Goal: Task Accomplishment & Management: Complete application form

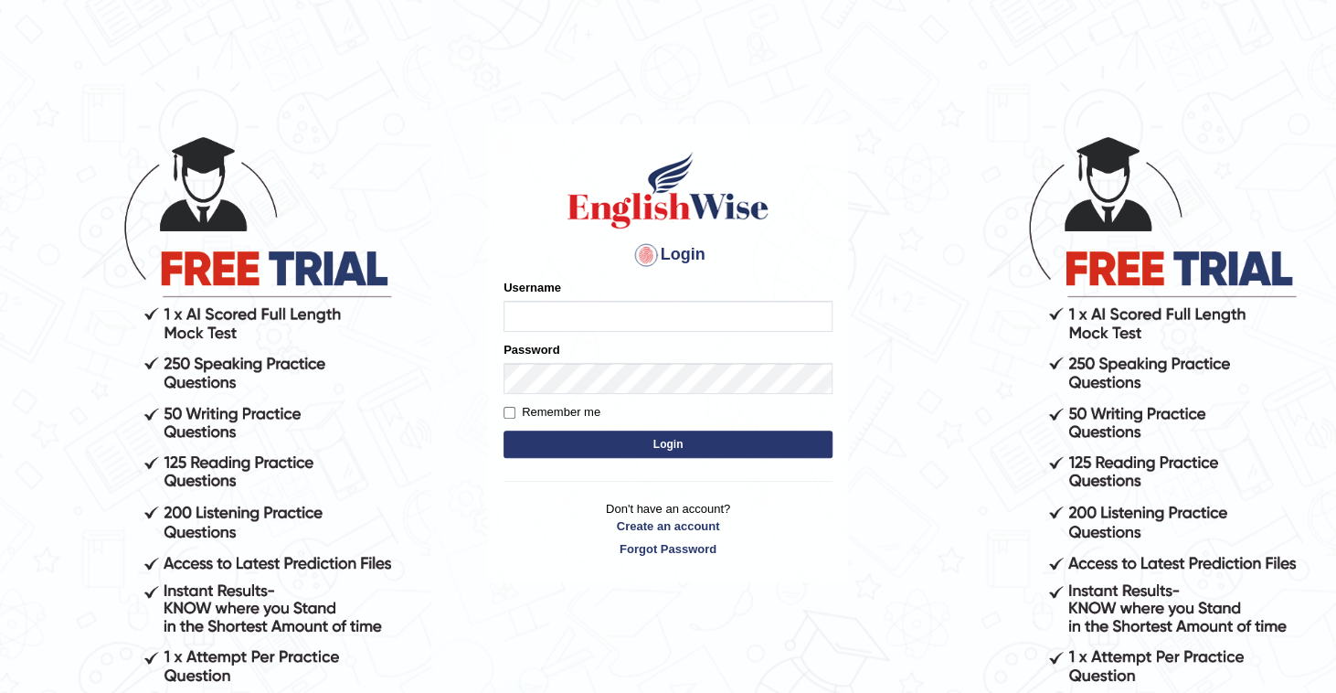
click at [622, 327] on input "Username" at bounding box center [668, 316] width 329 height 31
type input "Bryan13"
click at [506, 409] on input "Remember me" at bounding box center [510, 413] width 12 height 12
checkbox input "true"
click at [612, 456] on button "Login" at bounding box center [668, 443] width 329 height 27
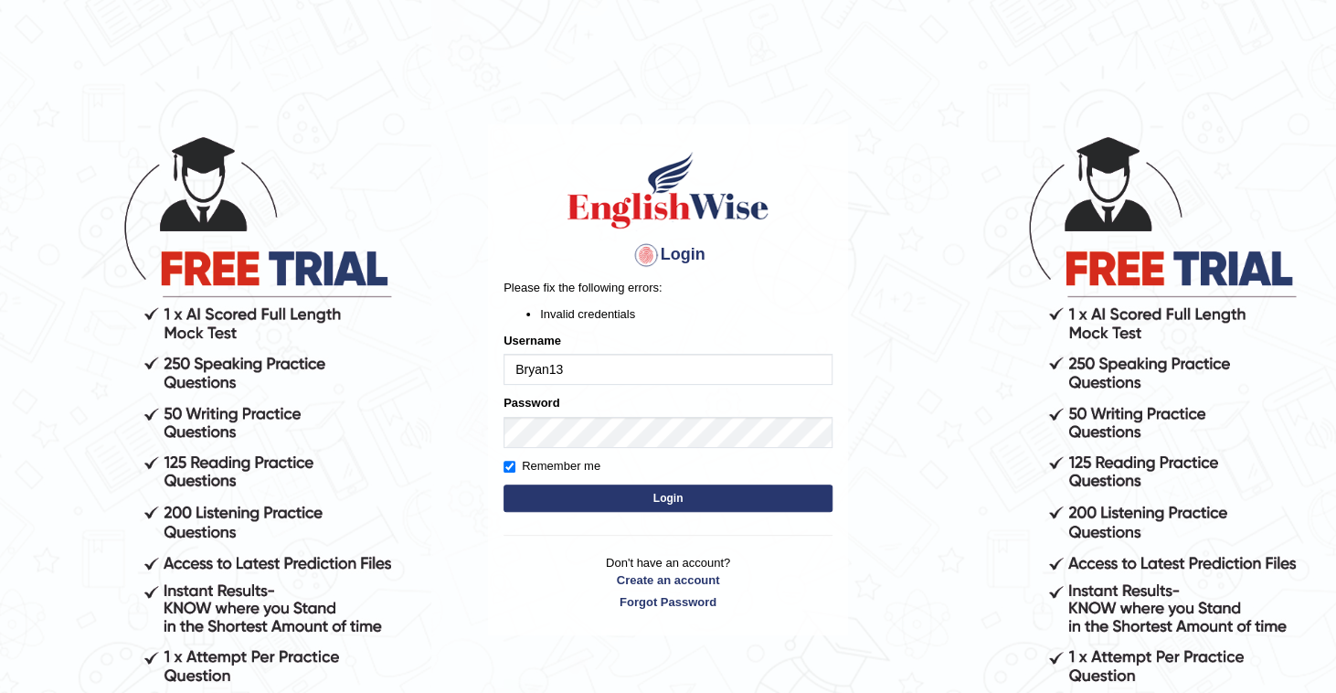
click at [657, 493] on button "Login" at bounding box center [668, 497] width 329 height 27
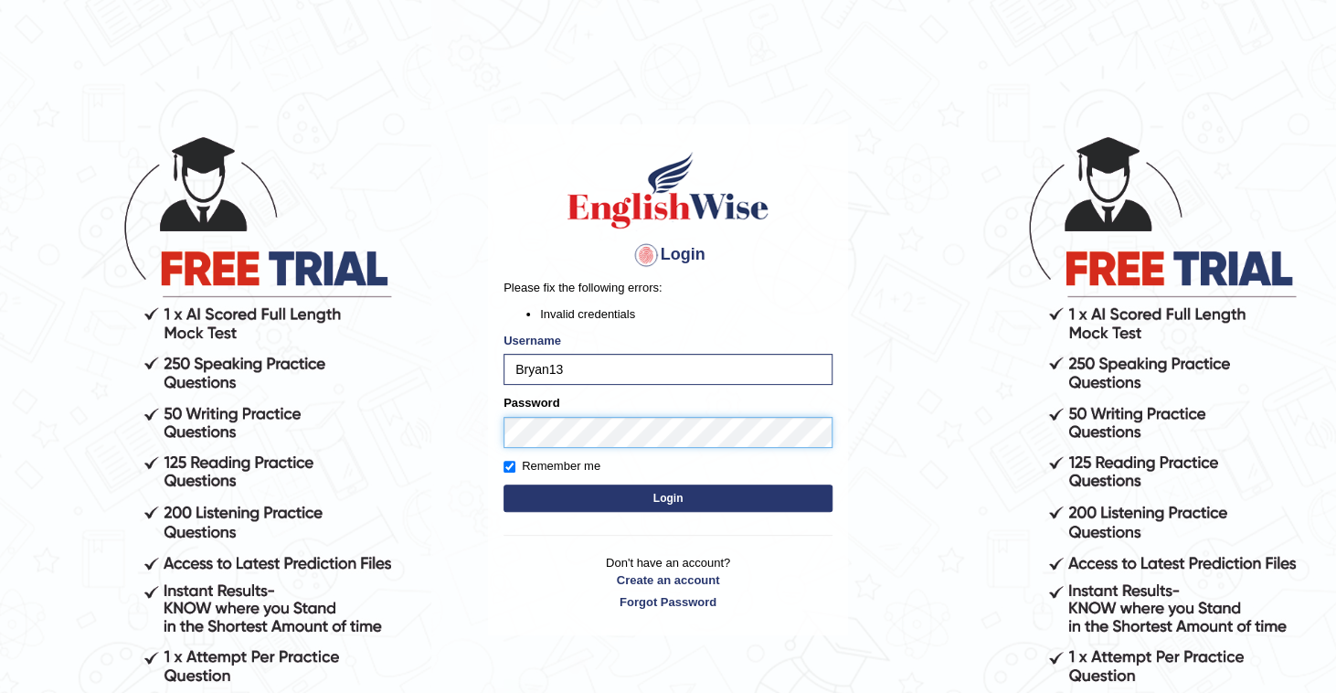
click at [208, 446] on body "Login Please fix the following errors: Invalid credentials Username Bryan13 Pas…" at bounding box center [668, 413] width 1336 height 693
click at [645, 490] on button "Login" at bounding box center [668, 497] width 329 height 27
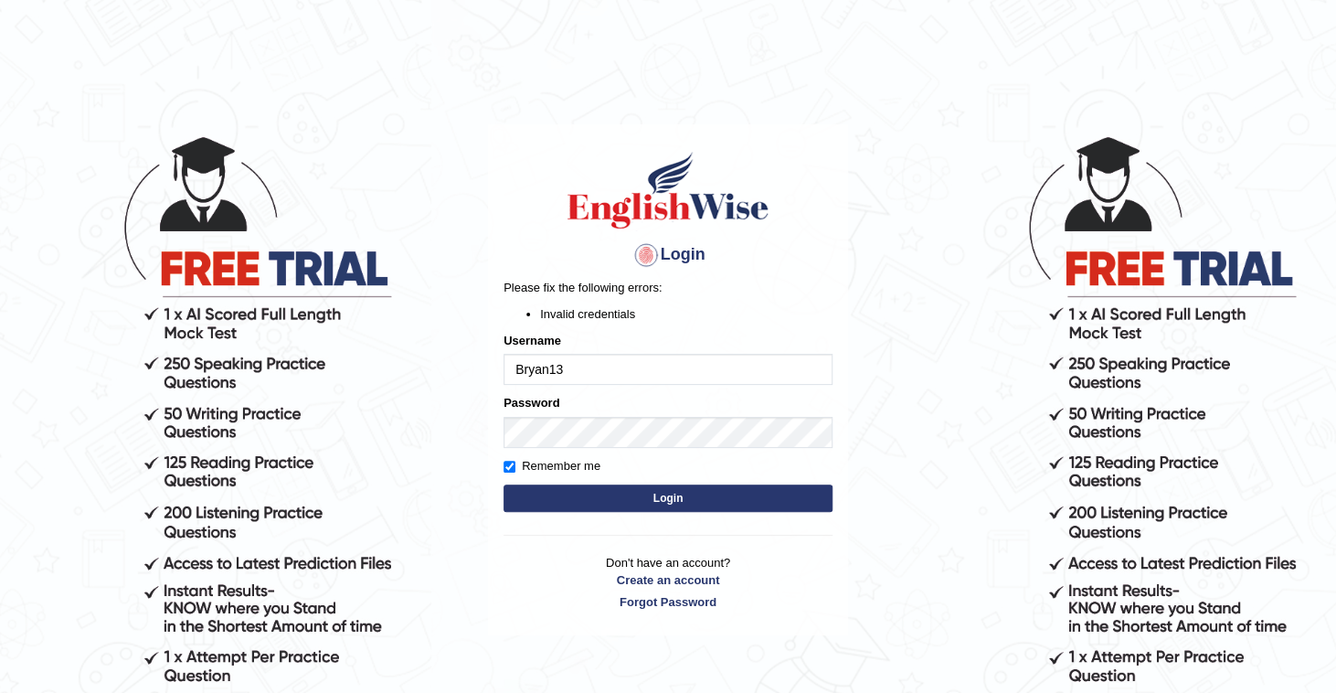
drag, startPoint x: 586, startPoint y: 358, endPoint x: 344, endPoint y: 377, distance: 242.9
click at [344, 377] on body "Login Please fix the following errors: Invalid credentials Username Bryan13 Pas…" at bounding box center [668, 413] width 1336 height 693
type input "Bryan13"
click at [673, 490] on button "Login" at bounding box center [668, 497] width 329 height 27
drag, startPoint x: 610, startPoint y: 373, endPoint x: 292, endPoint y: 428, distance: 321.8
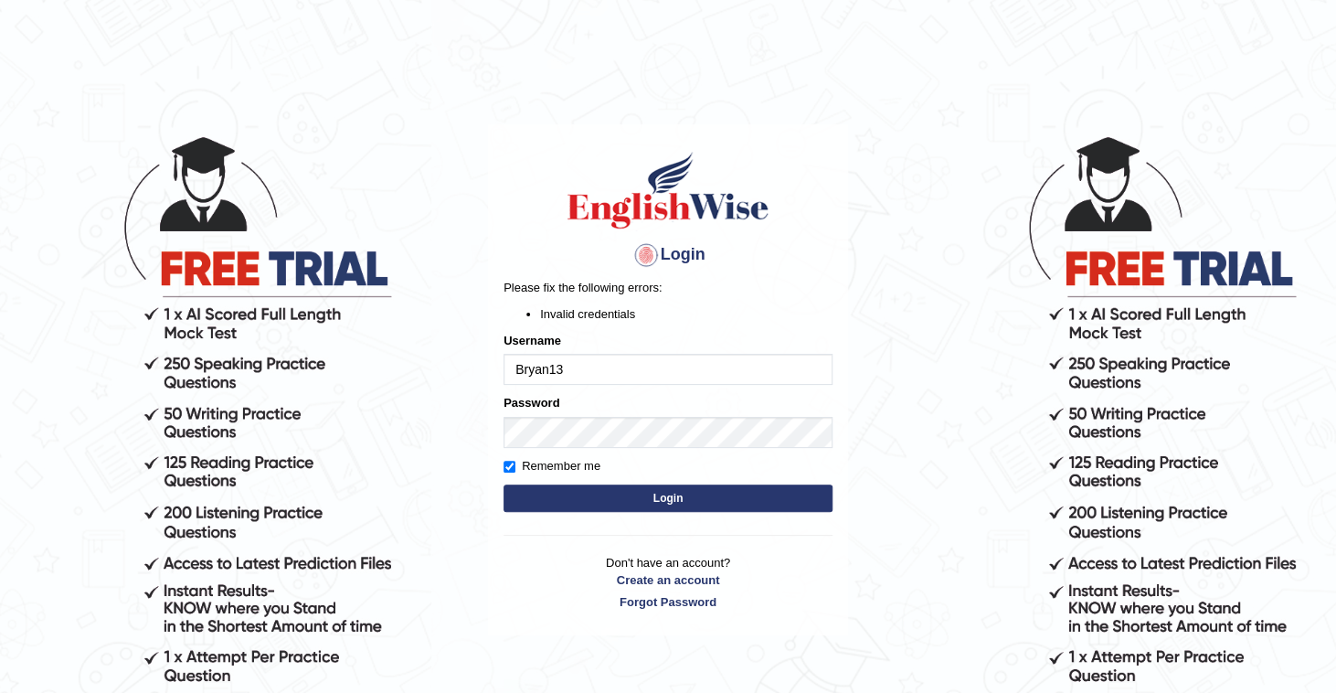
click at [292, 428] on body "Login Please fix the following errors: Invalid credentials Username Bryan13 Pas…" at bounding box center [668, 413] width 1336 height 693
type input "B"
